Goal: Find specific page/section: Find specific page/section

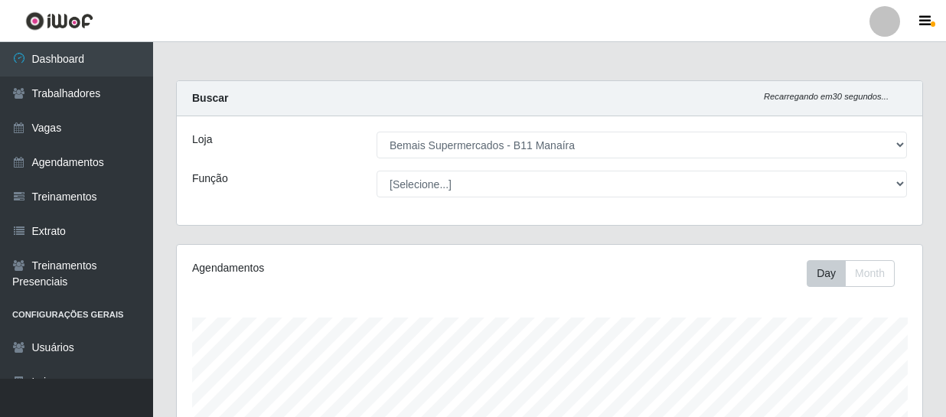
select select "409"
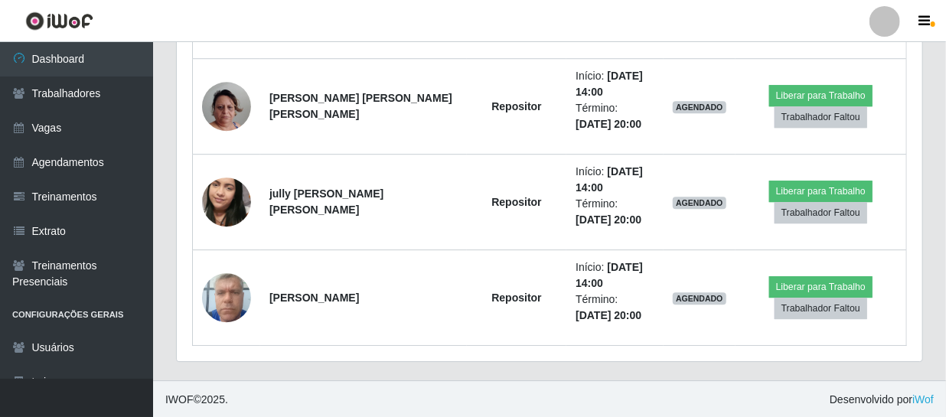
scroll to position [318, 745]
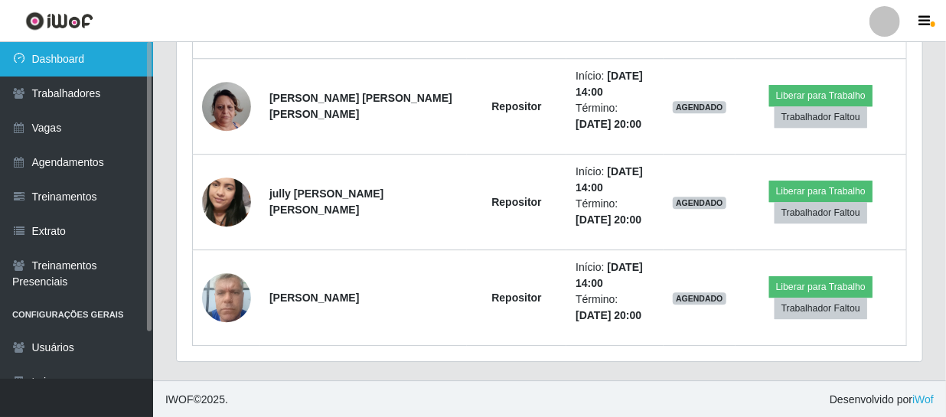
click at [75, 63] on link "Dashboard" at bounding box center [76, 59] width 153 height 34
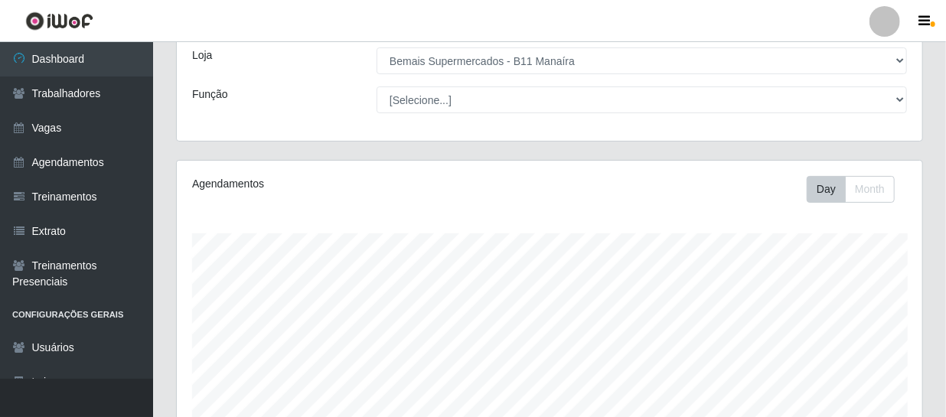
scroll to position [69, 0]
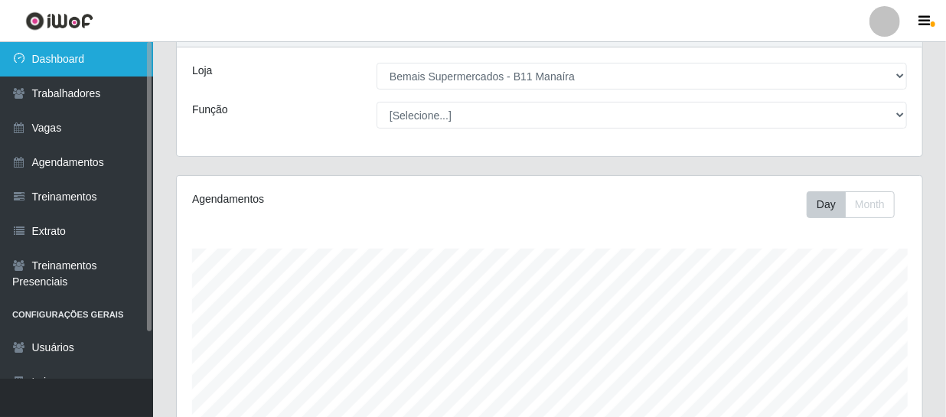
click at [69, 64] on link "Dashboard" at bounding box center [76, 59] width 153 height 34
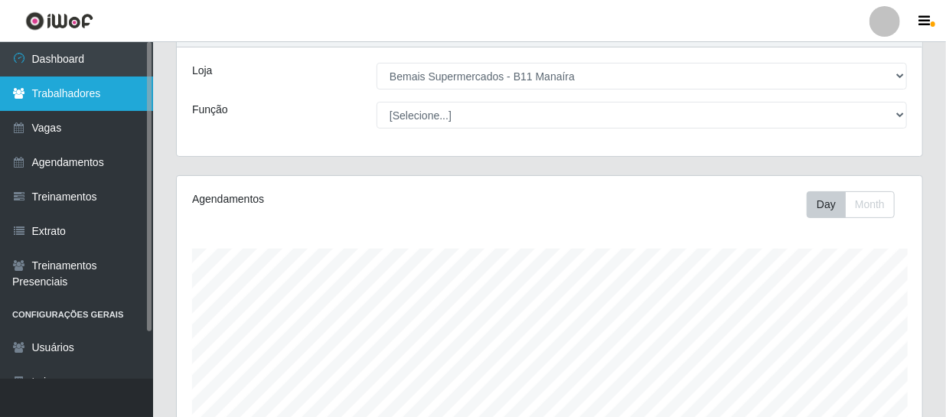
click at [90, 86] on link "Trabalhadores" at bounding box center [76, 94] width 153 height 34
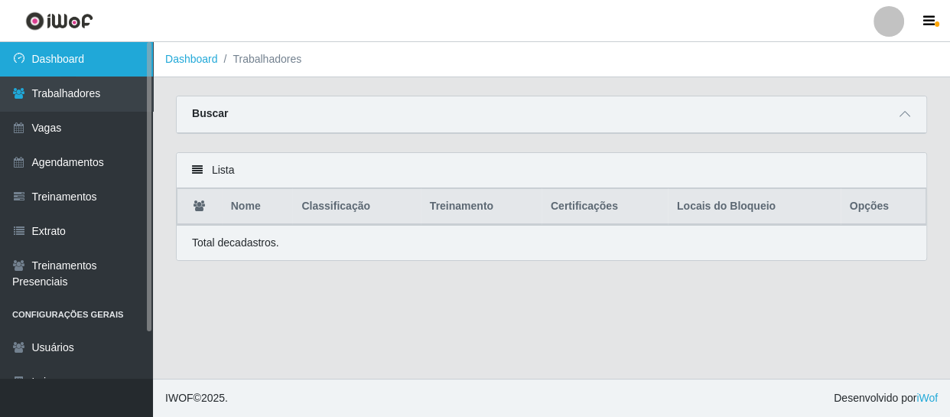
click at [93, 58] on link "Dashboard" at bounding box center [76, 59] width 153 height 34
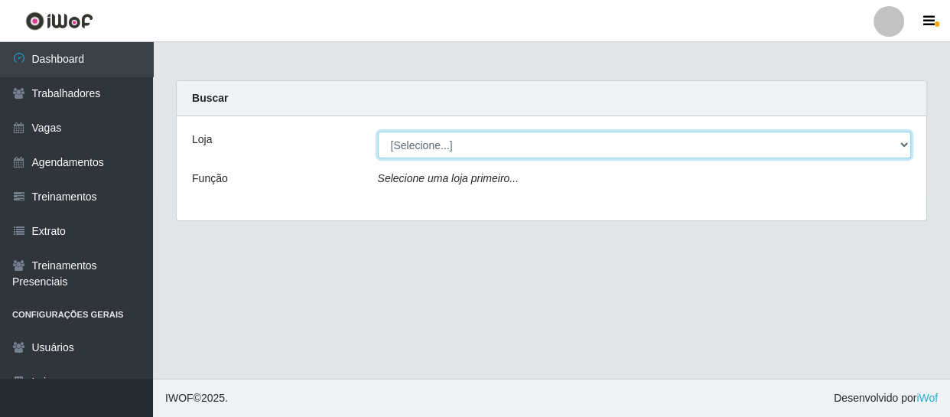
drag, startPoint x: 558, startPoint y: 159, endPoint x: 550, endPoint y: 147, distance: 14.4
click at [550, 147] on select "[Selecione...] Bemais Supermercados - B11 Manaíra" at bounding box center [645, 145] width 534 height 27
select select "409"
click at [378, 132] on select "[Selecione...] Bemais Supermercados - B11 Manaíra" at bounding box center [645, 145] width 534 height 27
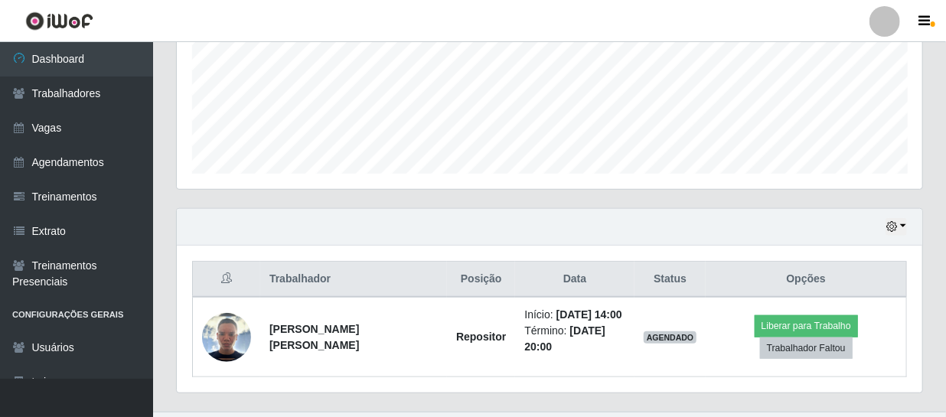
scroll to position [406, 0]
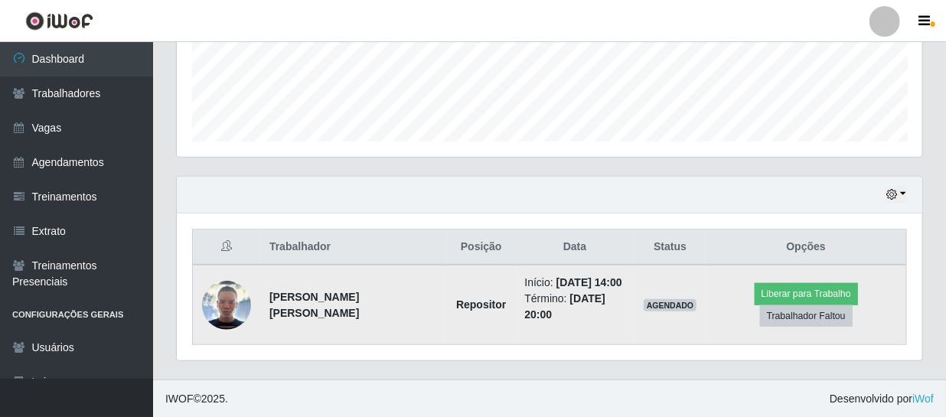
click at [295, 344] on td "[PERSON_NAME] [PERSON_NAME]" at bounding box center [353, 305] width 187 height 80
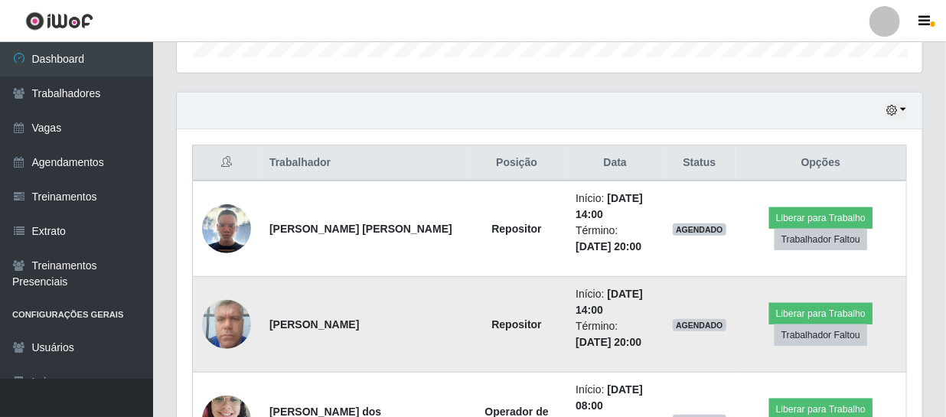
scroll to position [474, 0]
